Goal: Task Accomplishment & Management: Manage account settings

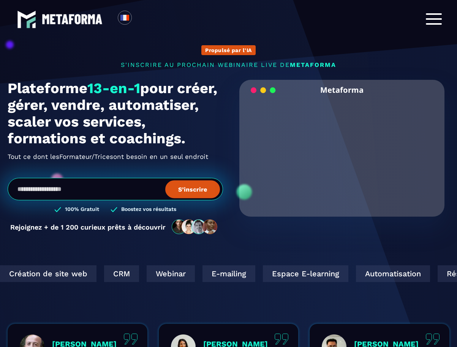
click at [440, 17] on div at bounding box center [434, 19] width 16 height 12
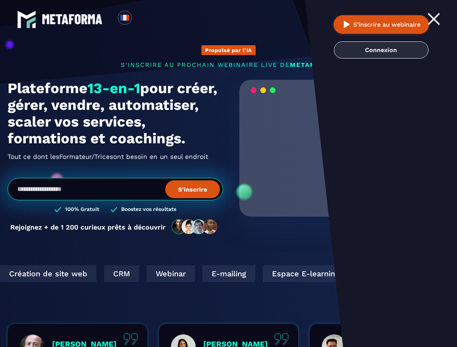
click at [400, 48] on link "Connexion" at bounding box center [381, 49] width 95 height 17
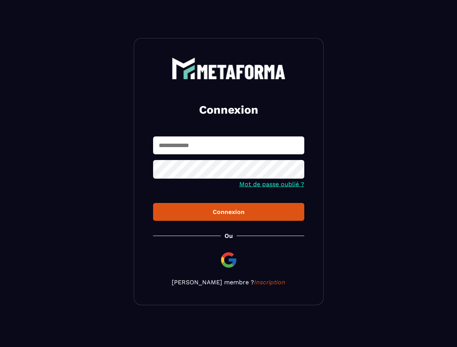
type input "**********"
click at [211, 208] on button "Connexion" at bounding box center [228, 212] width 151 height 18
